Goal: Task Accomplishment & Management: Use online tool/utility

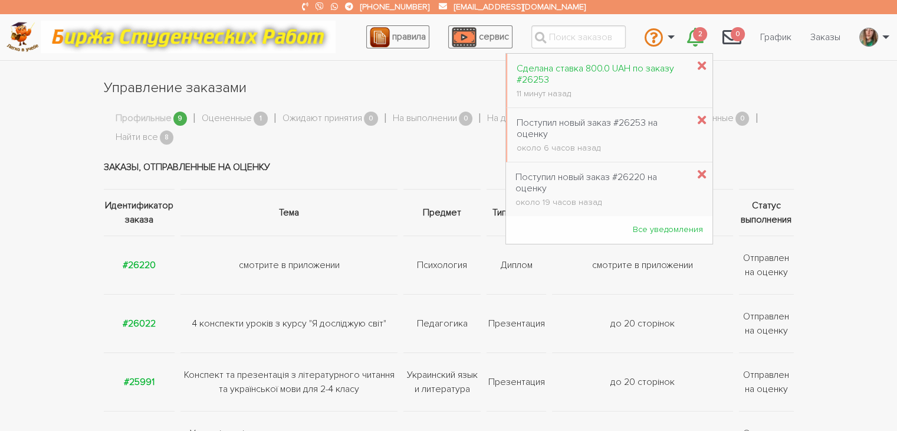
click at [651, 80] on div "Сделана ставка 800.0 UAH по заказу #26253" at bounding box center [603, 74] width 172 height 22
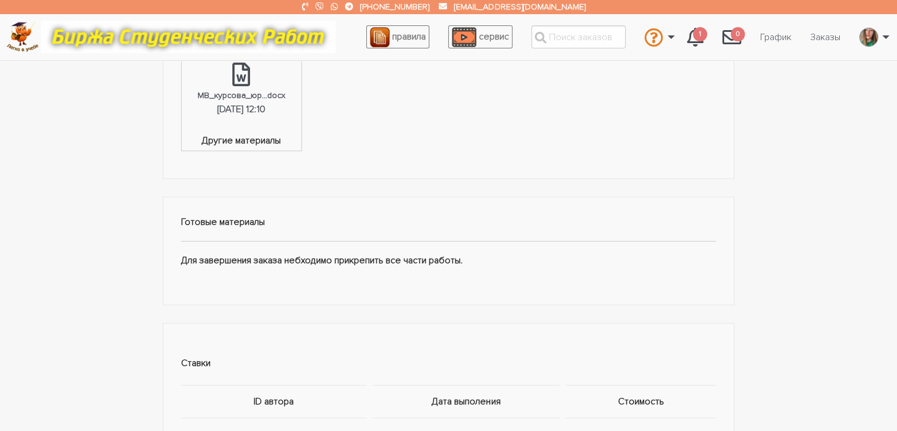
scroll to position [649, 0]
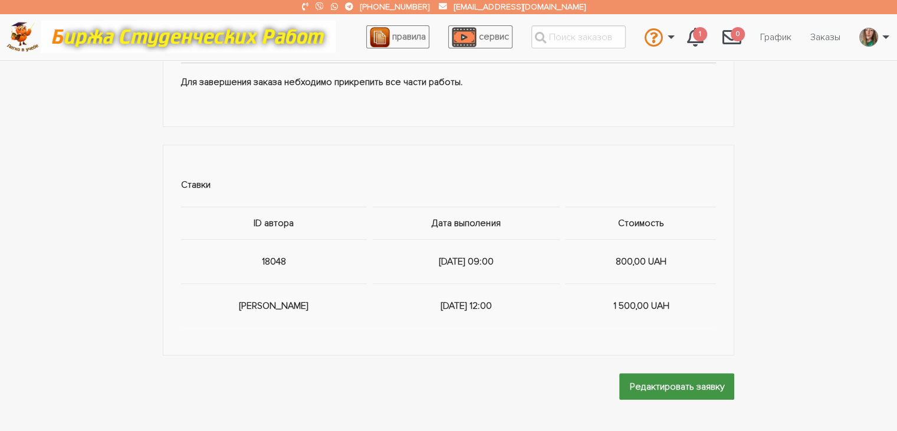
click at [665, 382] on input "Редактировать заявку" at bounding box center [677, 386] width 115 height 27
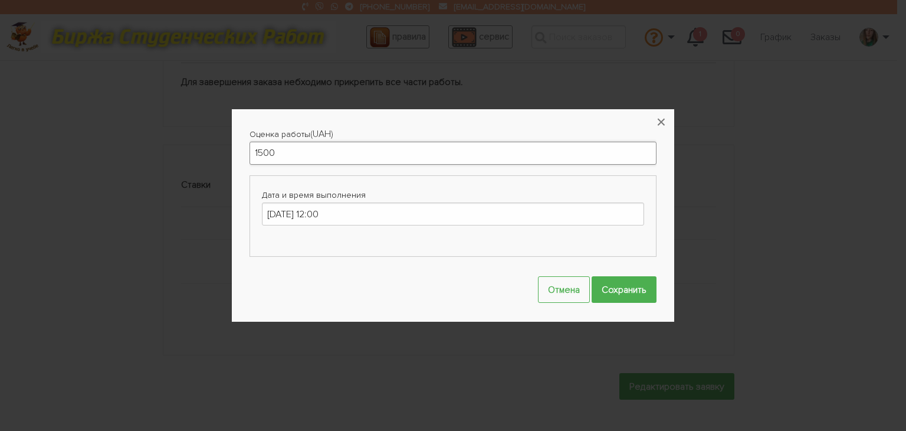
drag, startPoint x: 260, startPoint y: 152, endPoint x: 271, endPoint y: 154, distance: 12.0
click at [262, 152] on input "1500" at bounding box center [453, 153] width 407 height 23
type input "1300"
click at [623, 286] on input "Сохранить" at bounding box center [624, 289] width 65 height 27
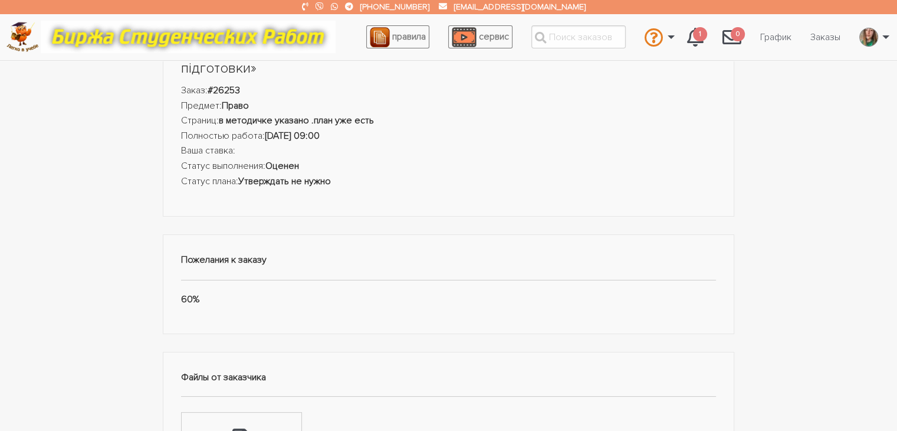
scroll to position [0, 0]
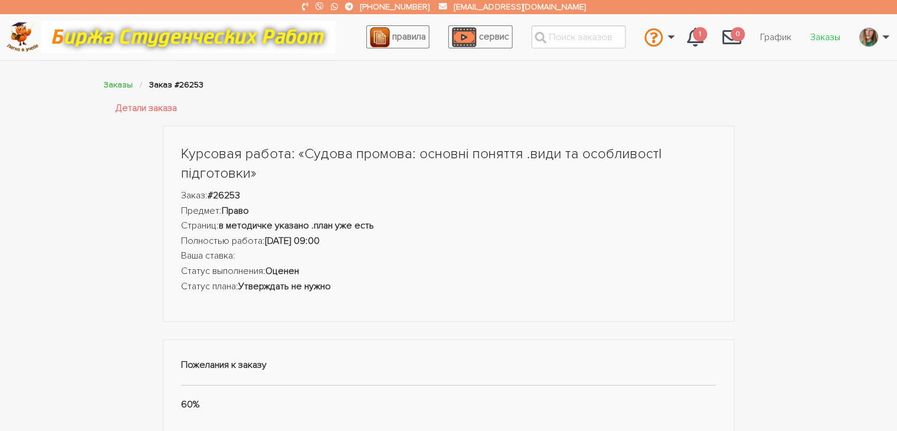
click at [816, 38] on link "Заказы" at bounding box center [825, 37] width 49 height 22
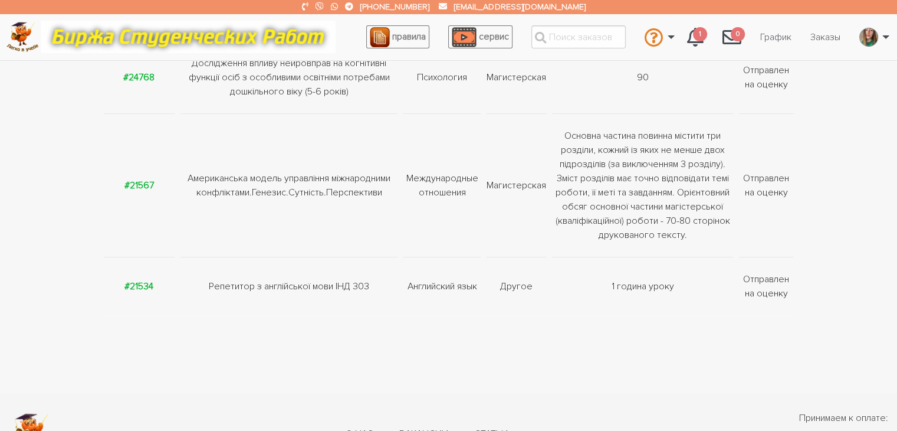
scroll to position [556, 0]
